Goal: Transaction & Acquisition: Purchase product/service

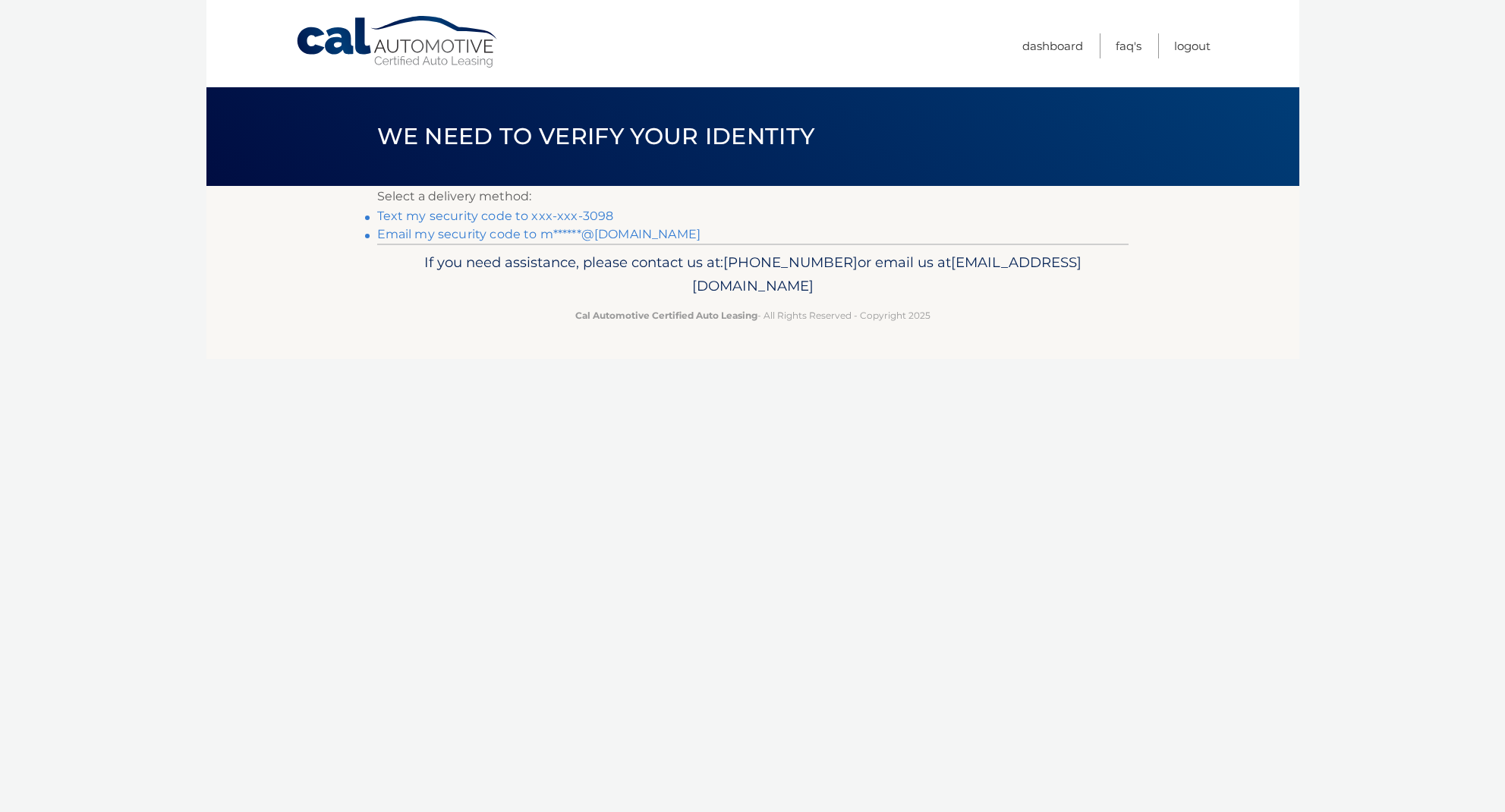
click at [578, 211] on link "Text my security code to xxx-xxx-3098" at bounding box center [495, 216] width 237 height 14
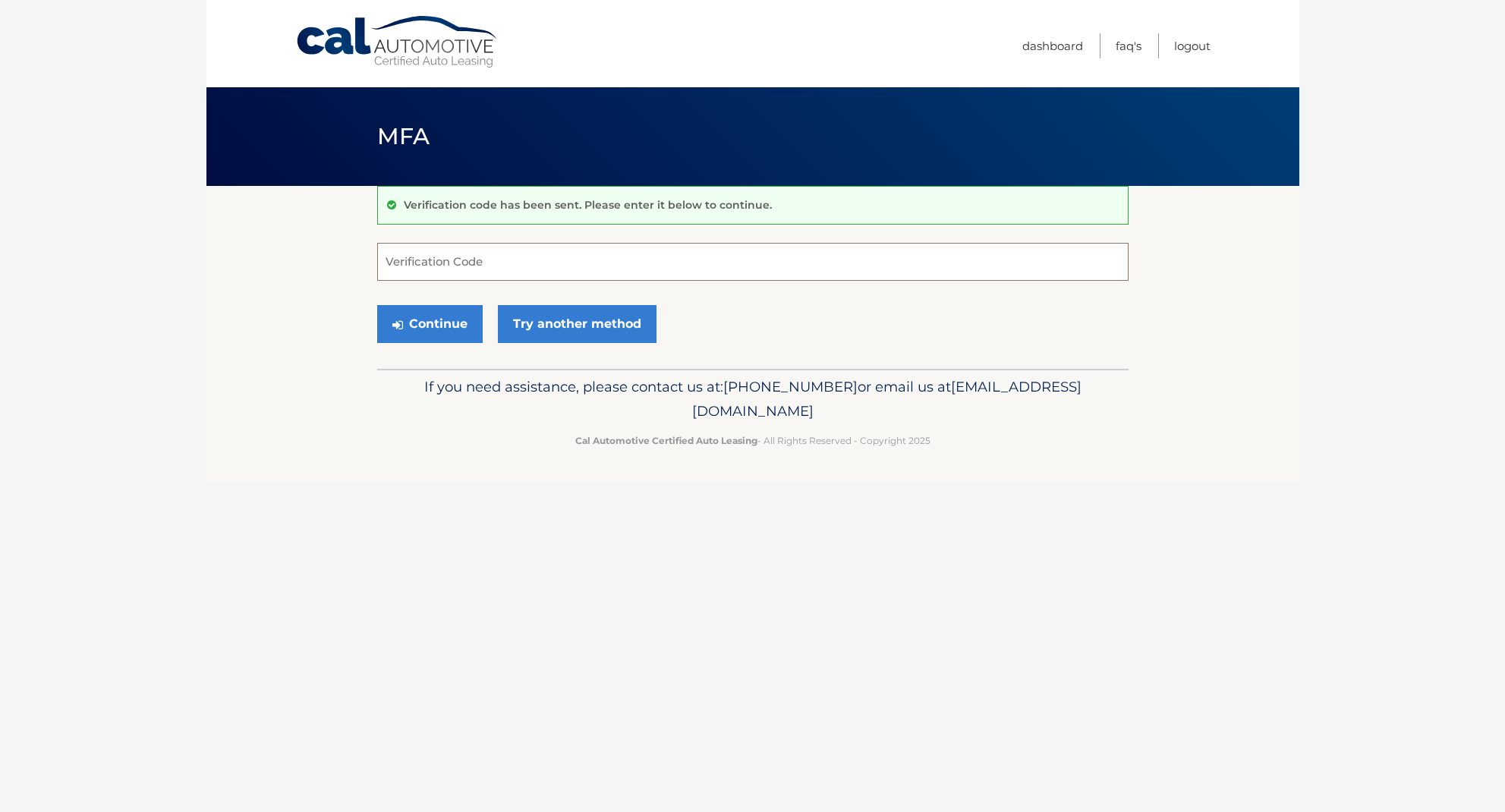
click at [489, 265] on input "Verification Code" at bounding box center [753, 262] width 751 height 38
type input "468029"
click at [429, 323] on button "Continue" at bounding box center [430, 324] width 105 height 38
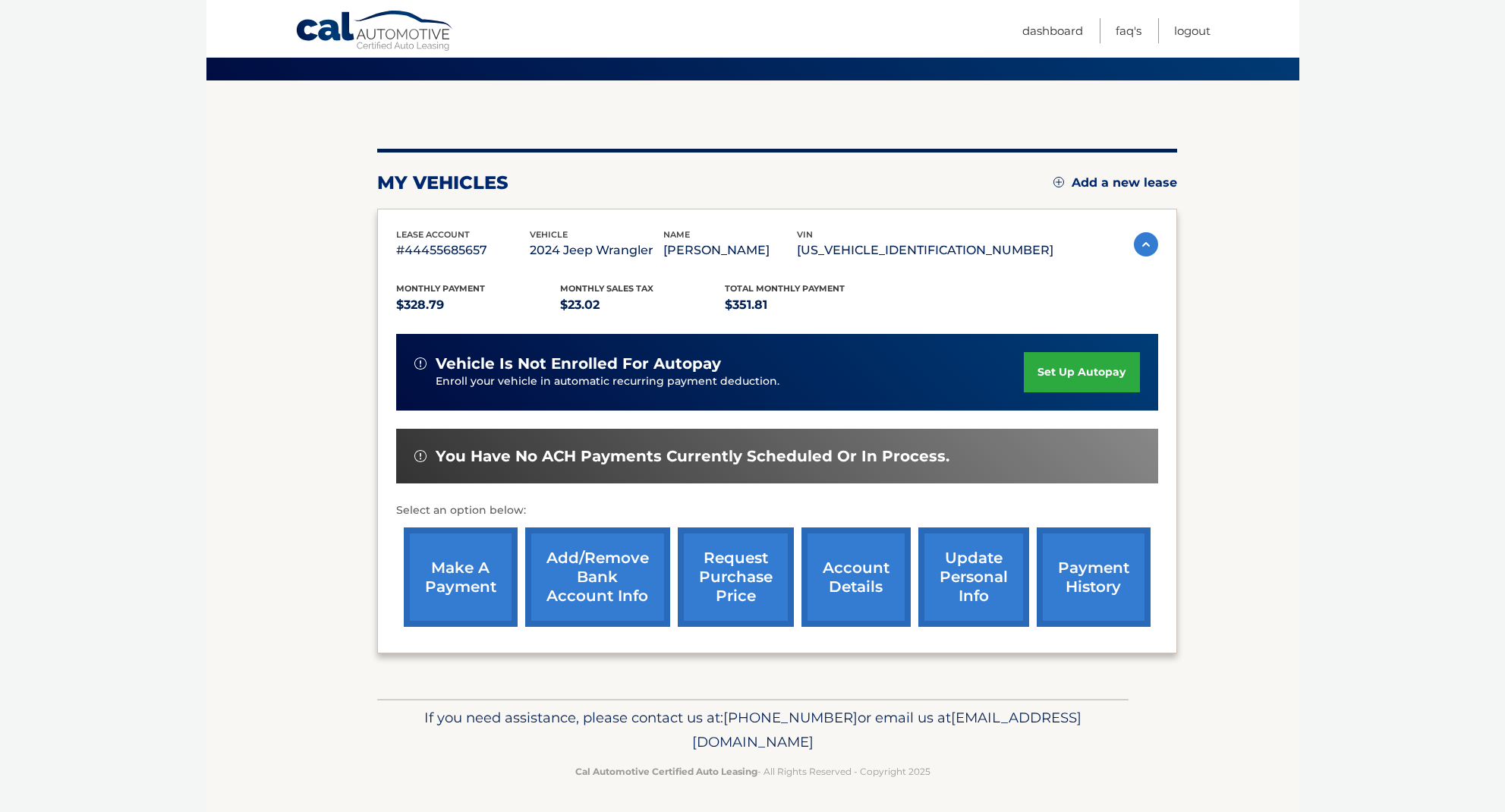
scroll to position [104, 0]
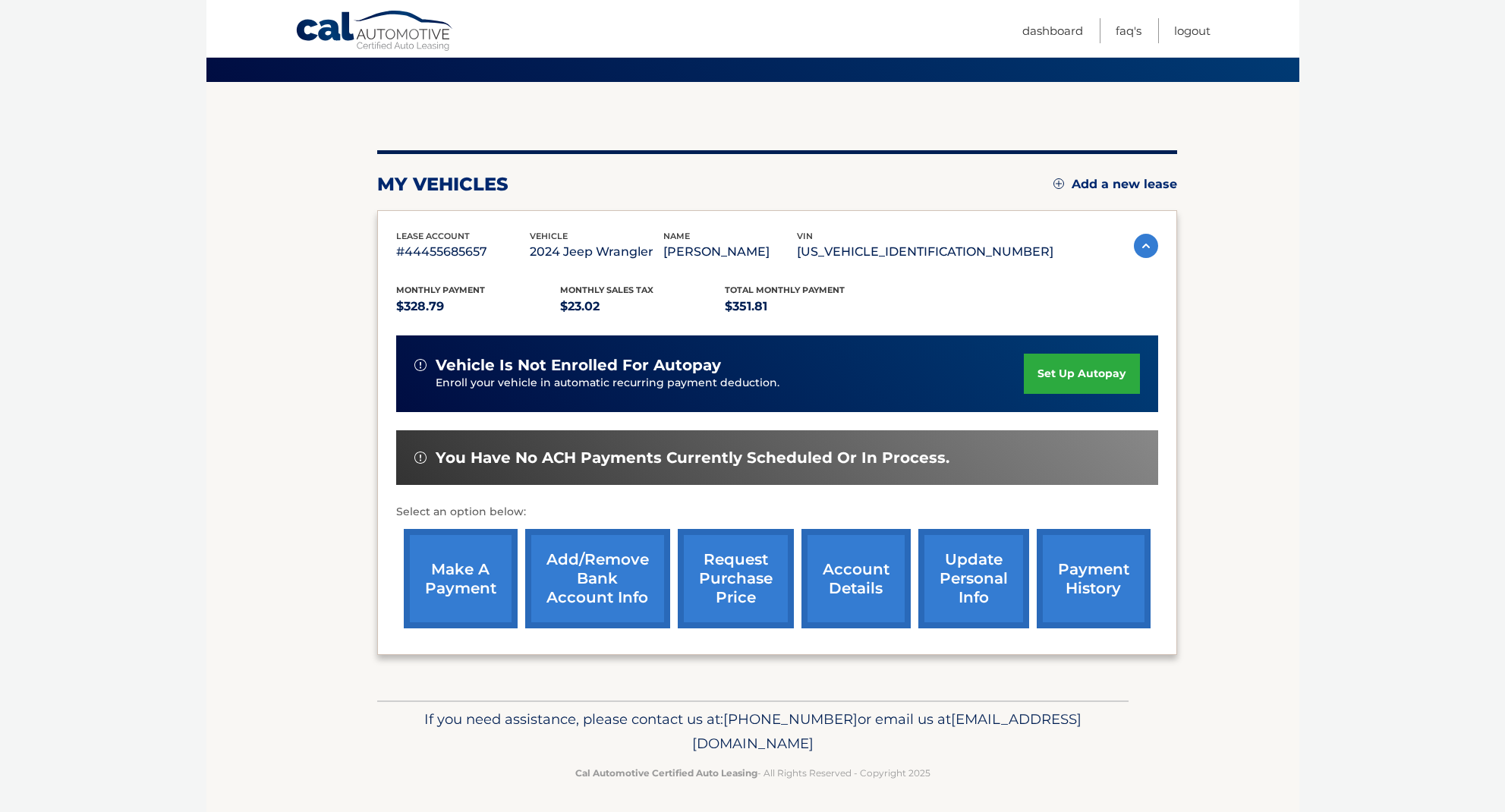
click at [455, 577] on link "make a payment" at bounding box center [460, 578] width 114 height 99
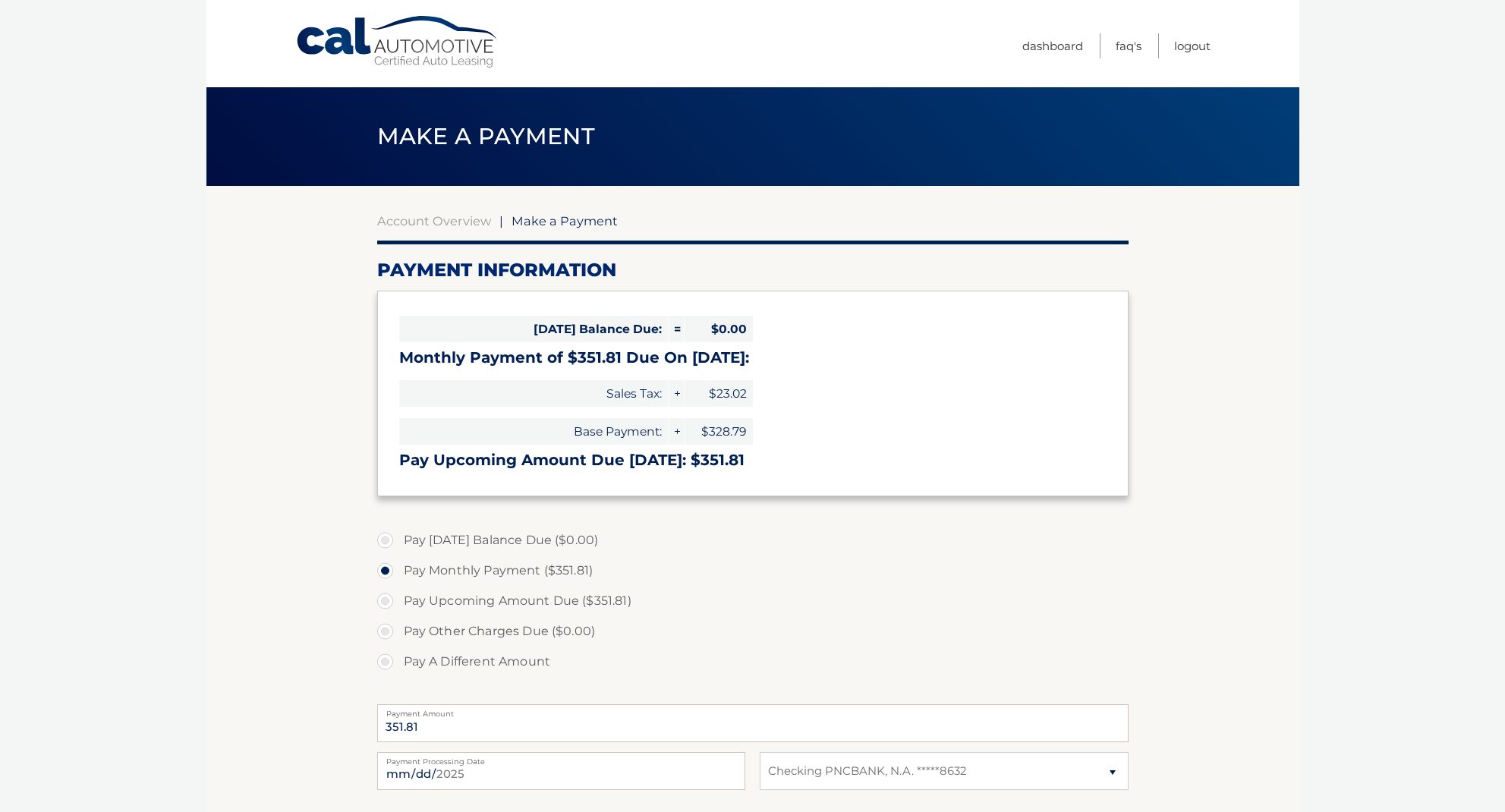
select select "ZWNkNWNlMTEtZmZkNi00YjE2LTg2MDAtZmQ1M2NmNjVlOTFi"
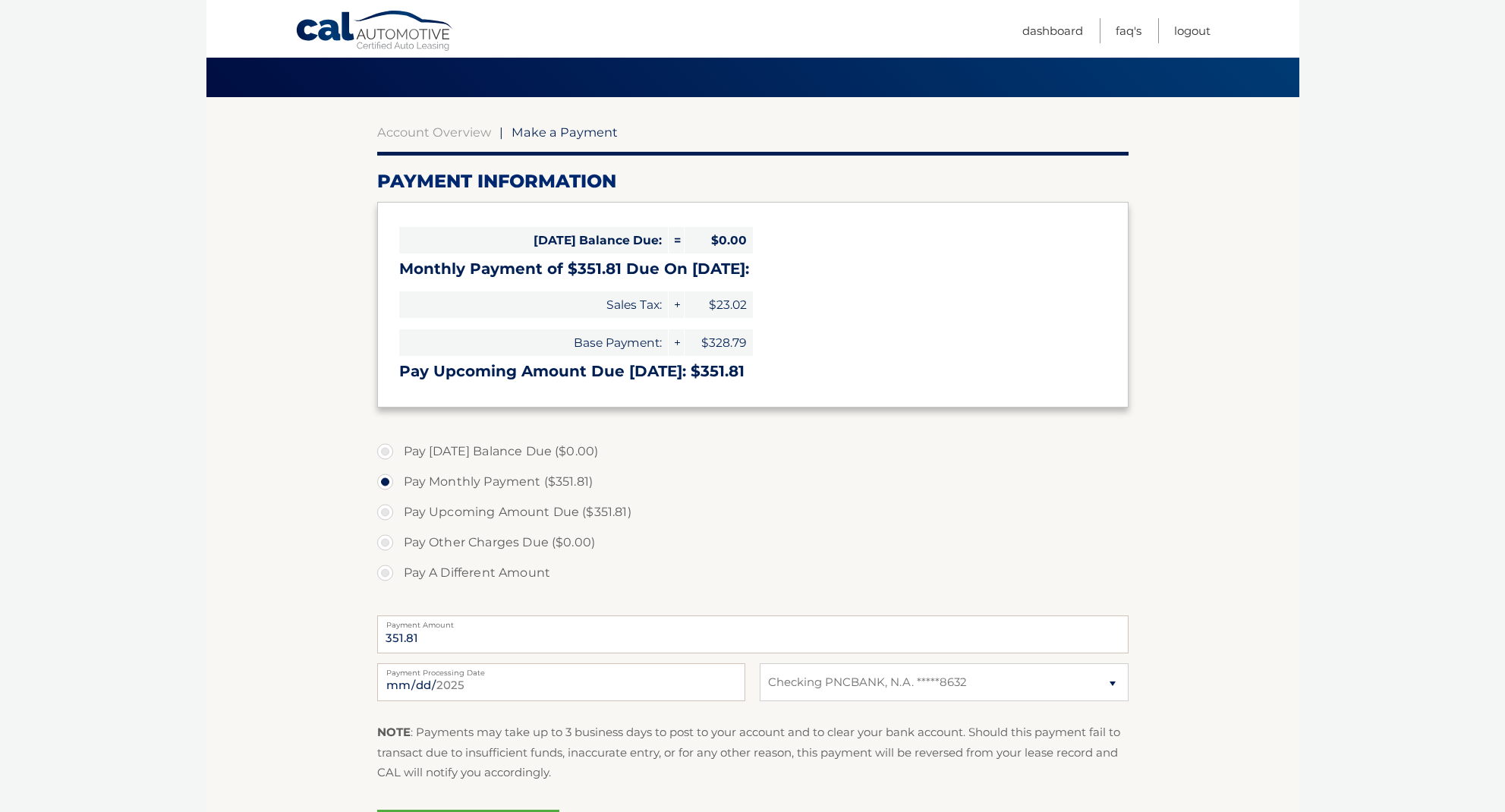
scroll to position [103, 0]
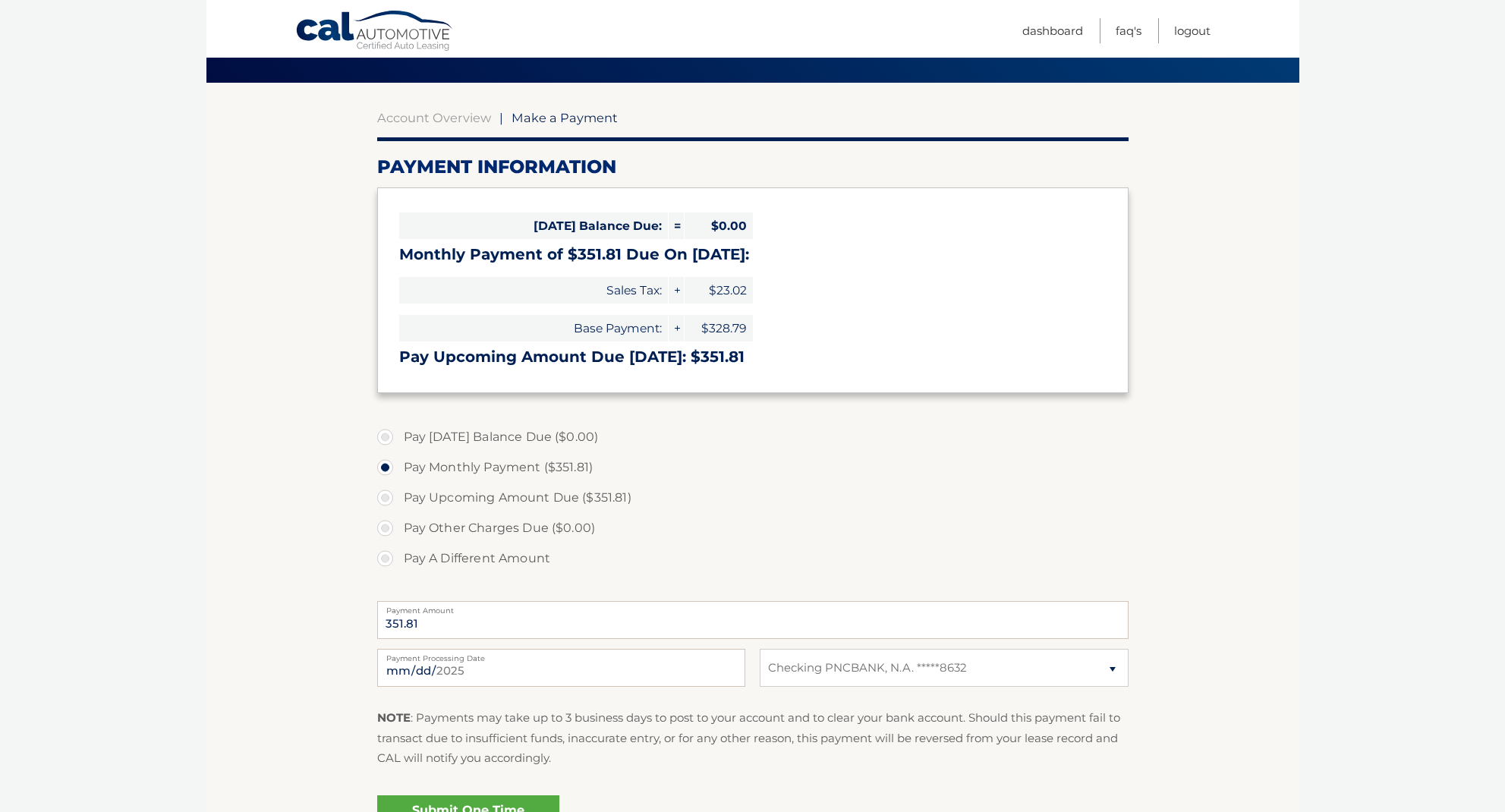
click at [387, 558] on label "Pay A Different Amount" at bounding box center [753, 558] width 751 height 30
click at [387, 558] on input "Pay A Different Amount" at bounding box center [391, 555] width 15 height 24
radio input "true"
click at [432, 617] on input "Payment Amount" at bounding box center [753, 620] width 751 height 38
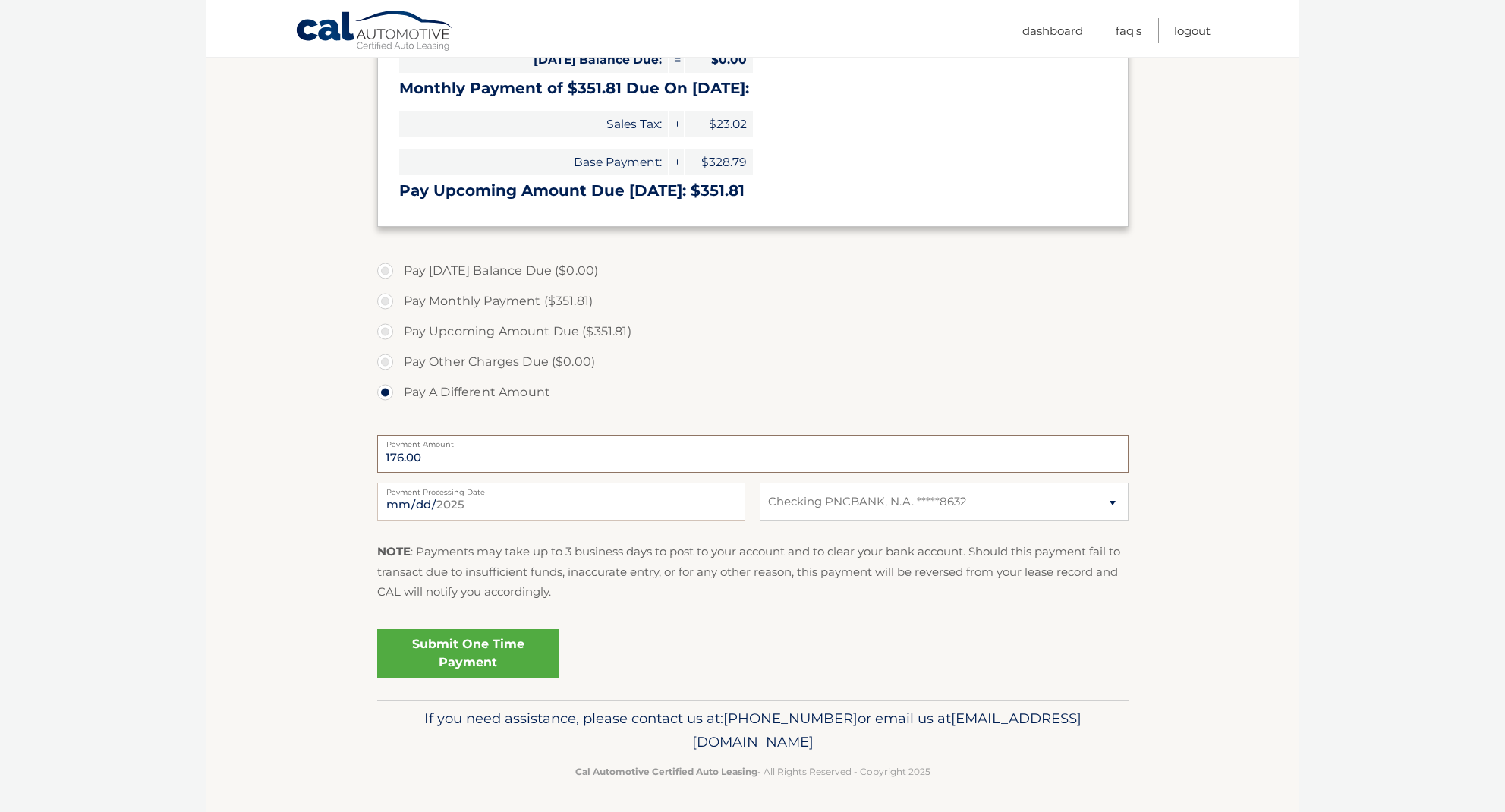
scroll to position [269, 0]
type input "176.00"
click at [508, 651] on link "Submit One Time Payment" at bounding box center [468, 654] width 182 height 49
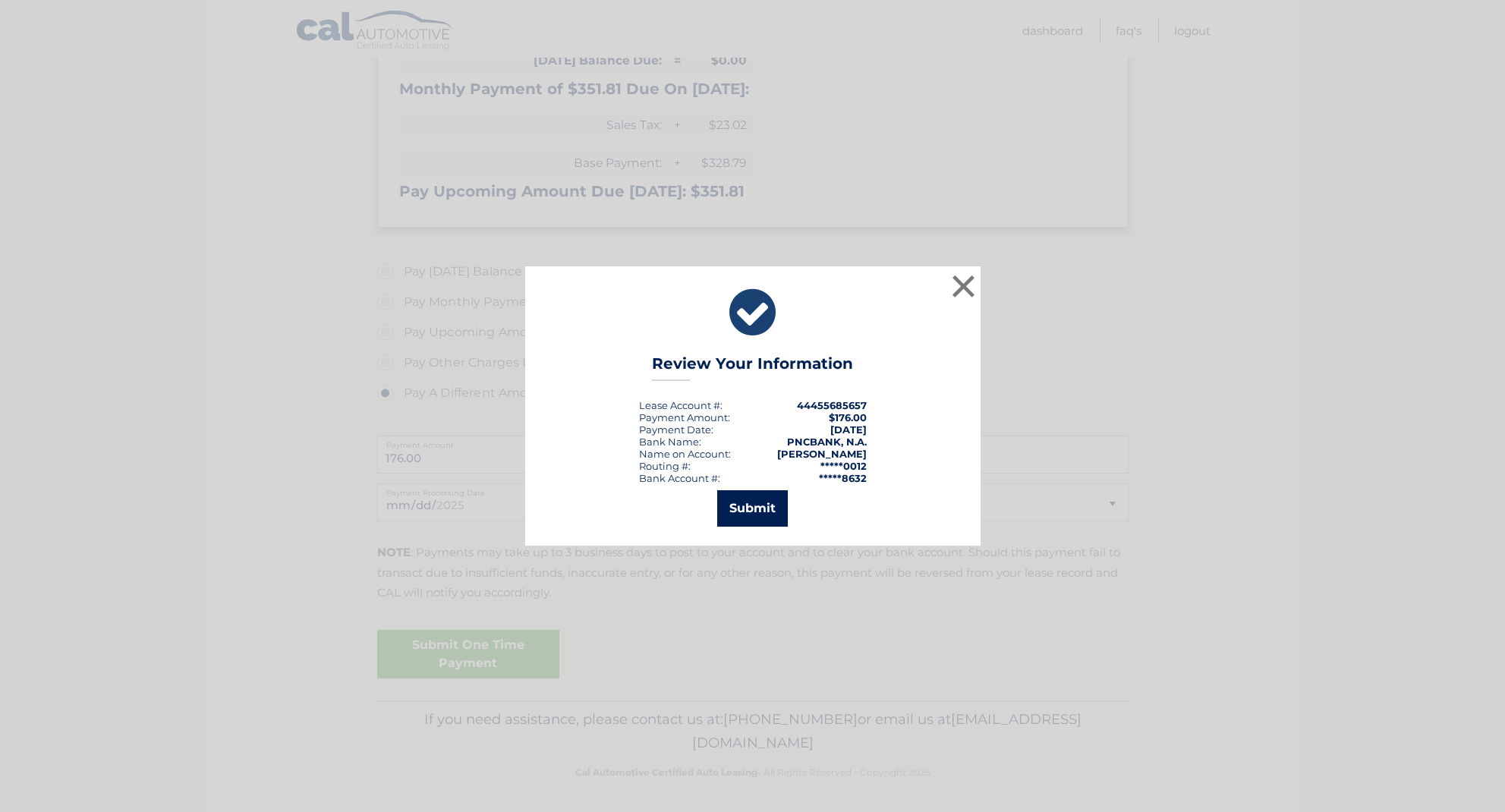
click at [772, 503] on button "Submit" at bounding box center [752, 508] width 71 height 37
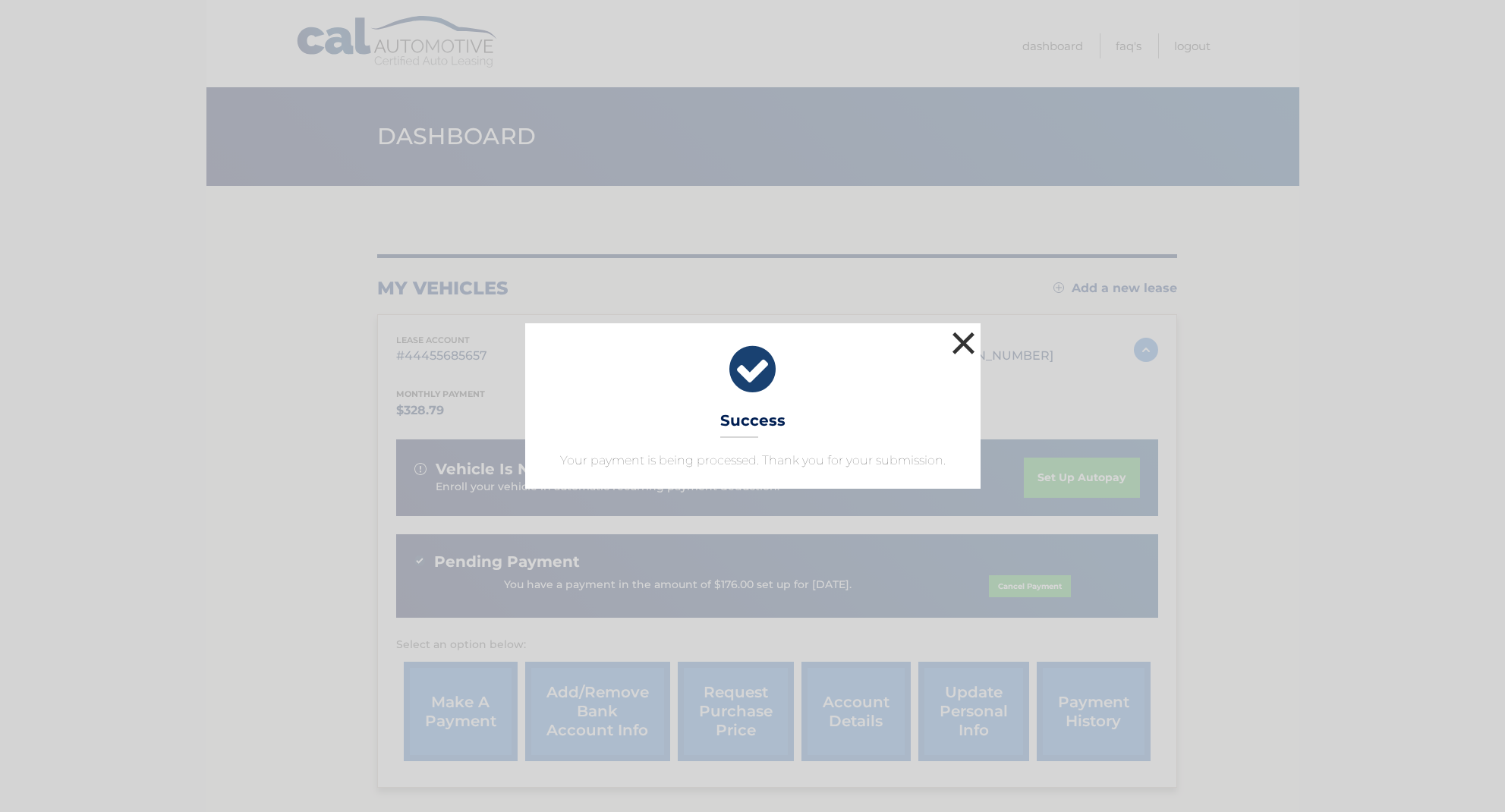
click at [965, 344] on button "×" at bounding box center [964, 343] width 30 height 30
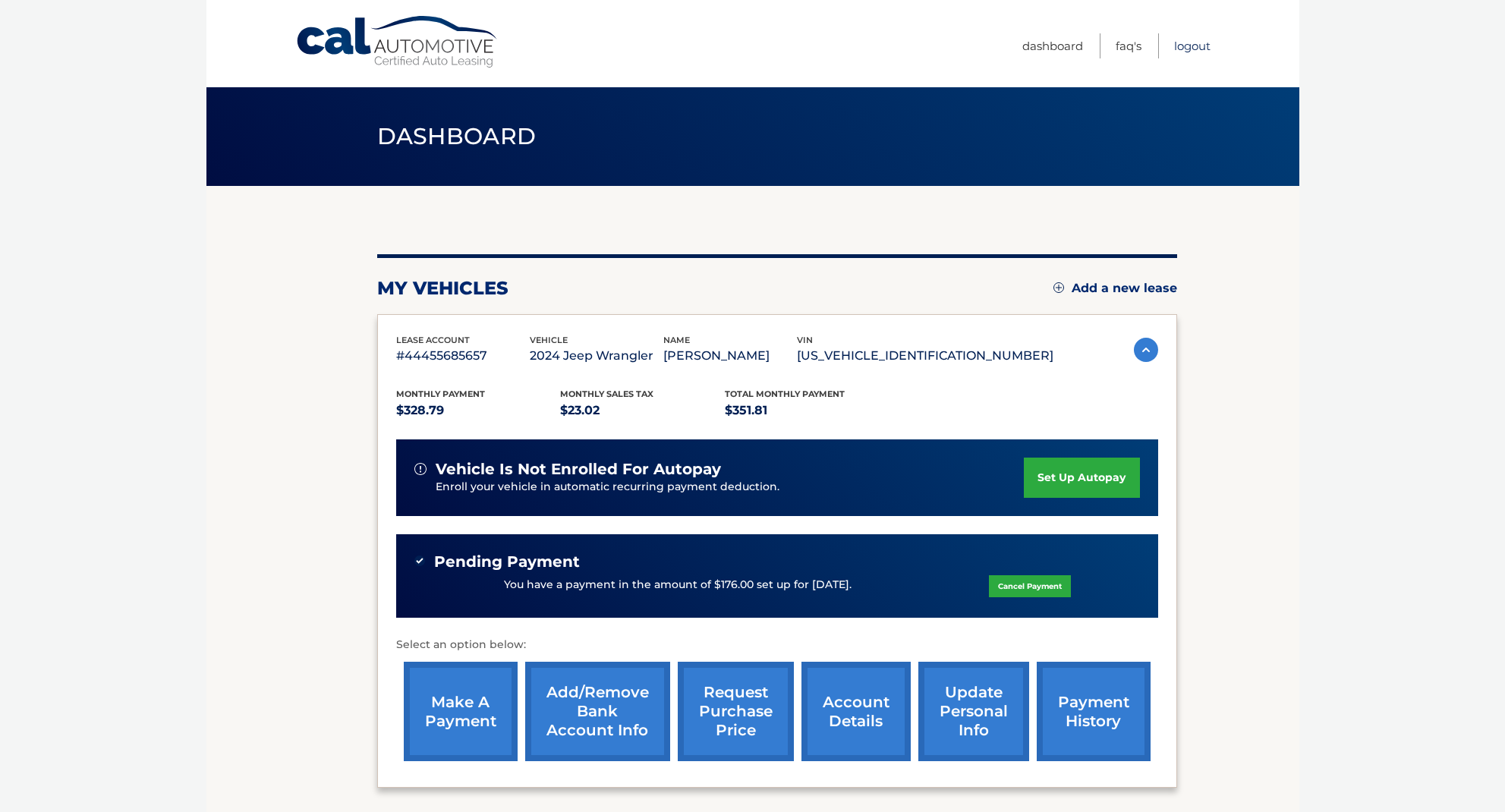
click at [1177, 45] on link "Logout" at bounding box center [1193, 46] width 37 height 25
